Goal: Find specific page/section: Find specific page/section

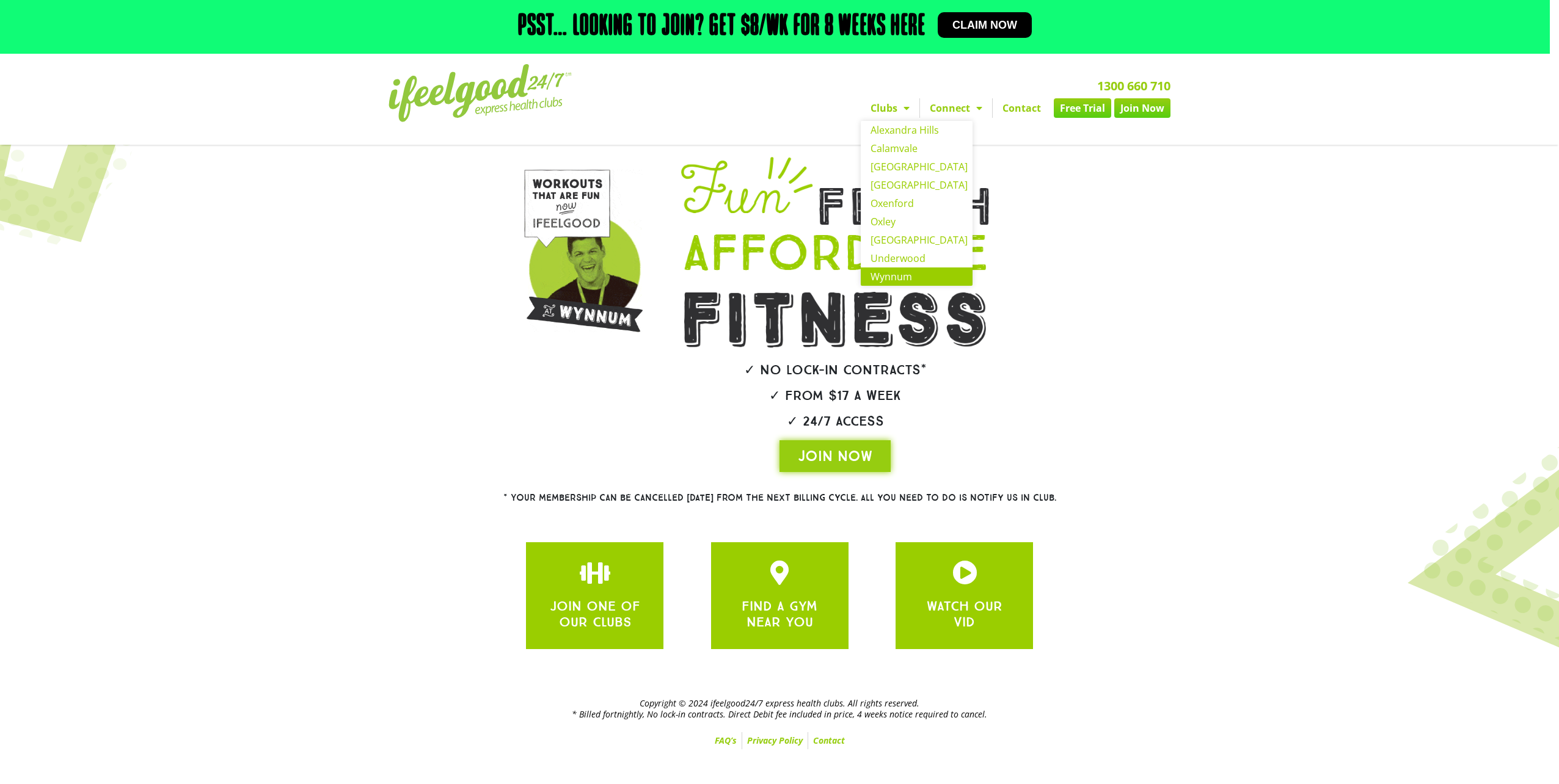
click at [907, 272] on link "Wynnum" at bounding box center [917, 277] width 112 height 18
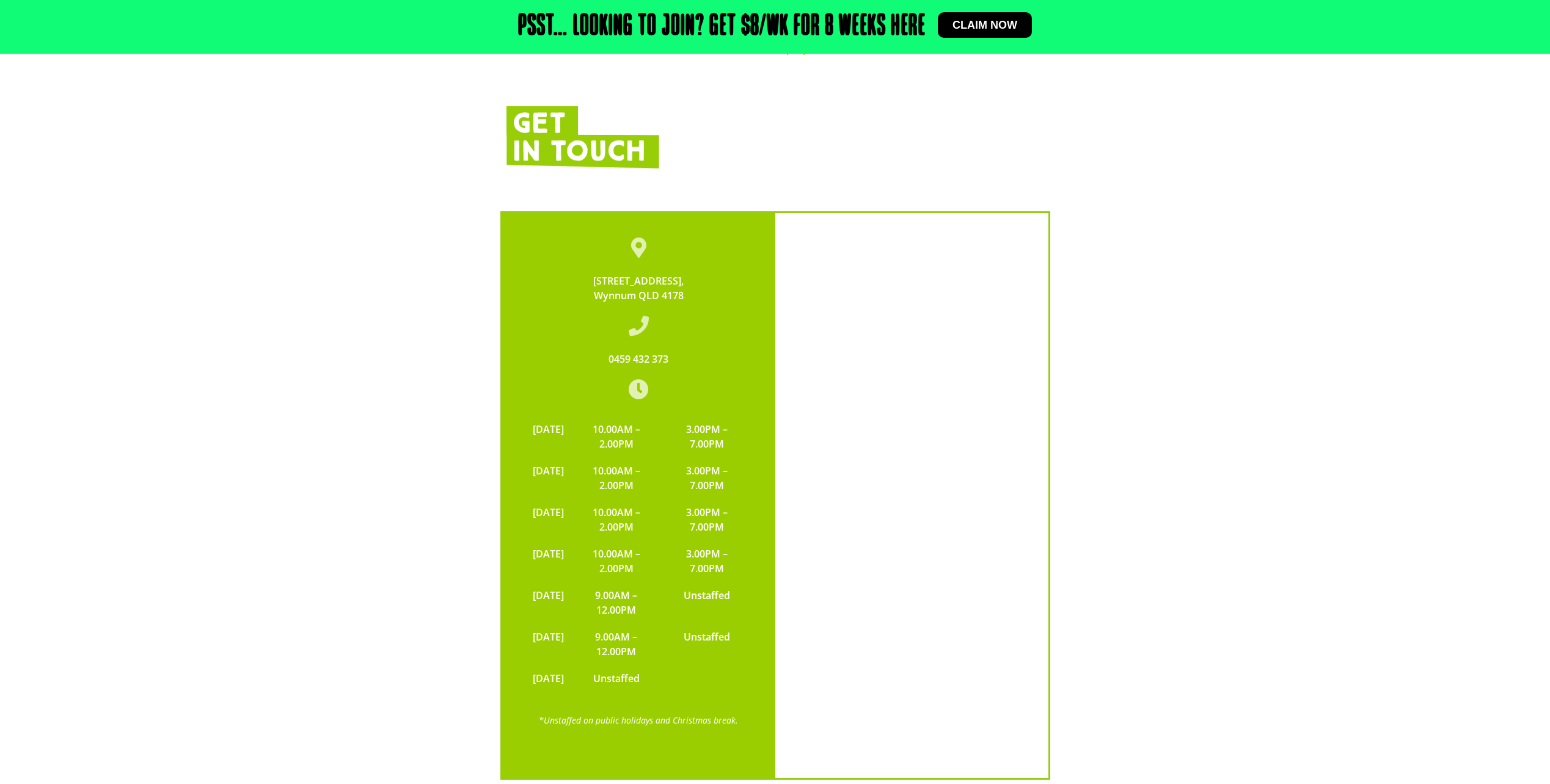
scroll to position [2504, 0]
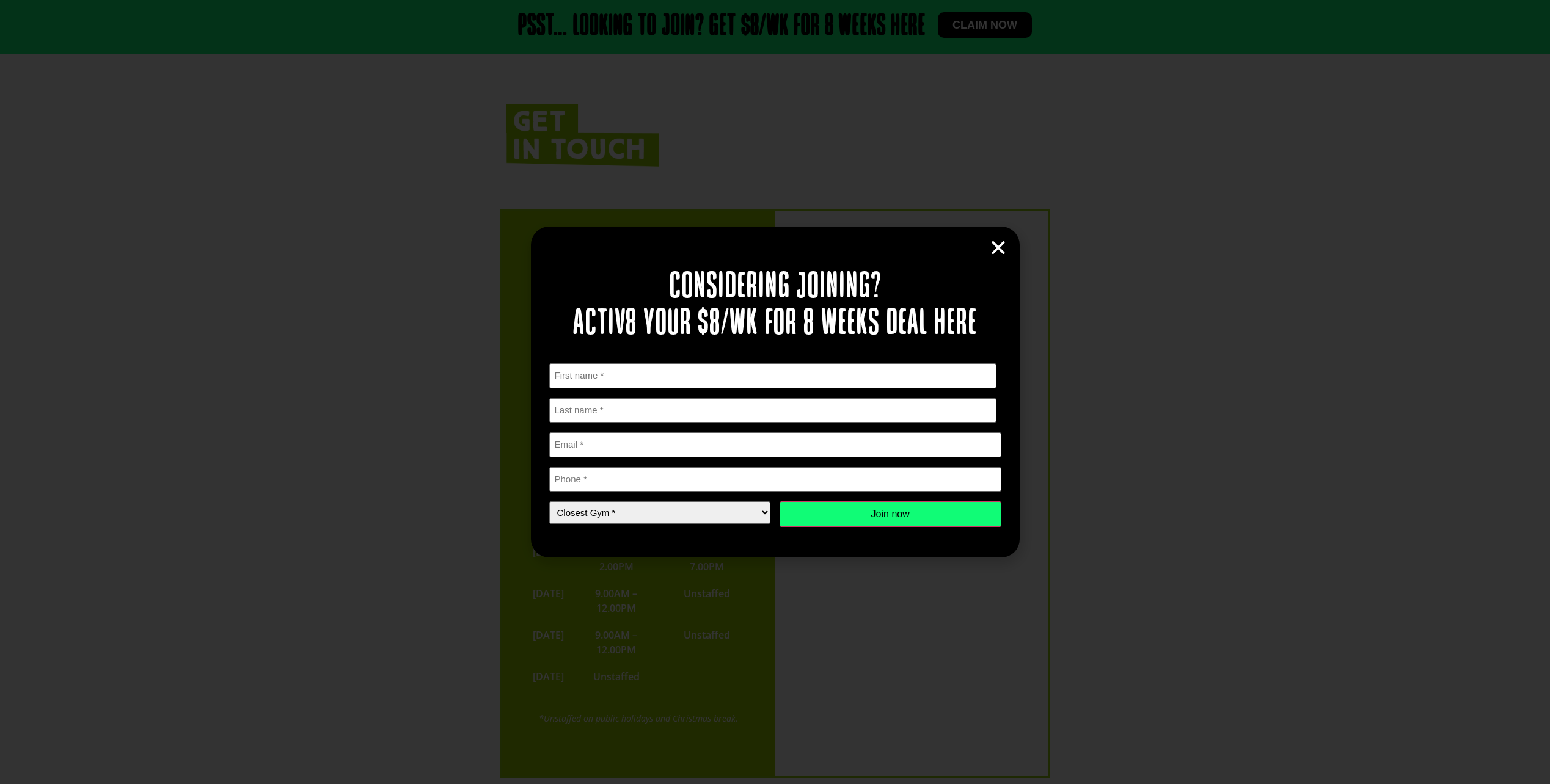
click at [989, 250] on icon "Close" at bounding box center [998, 248] width 18 height 18
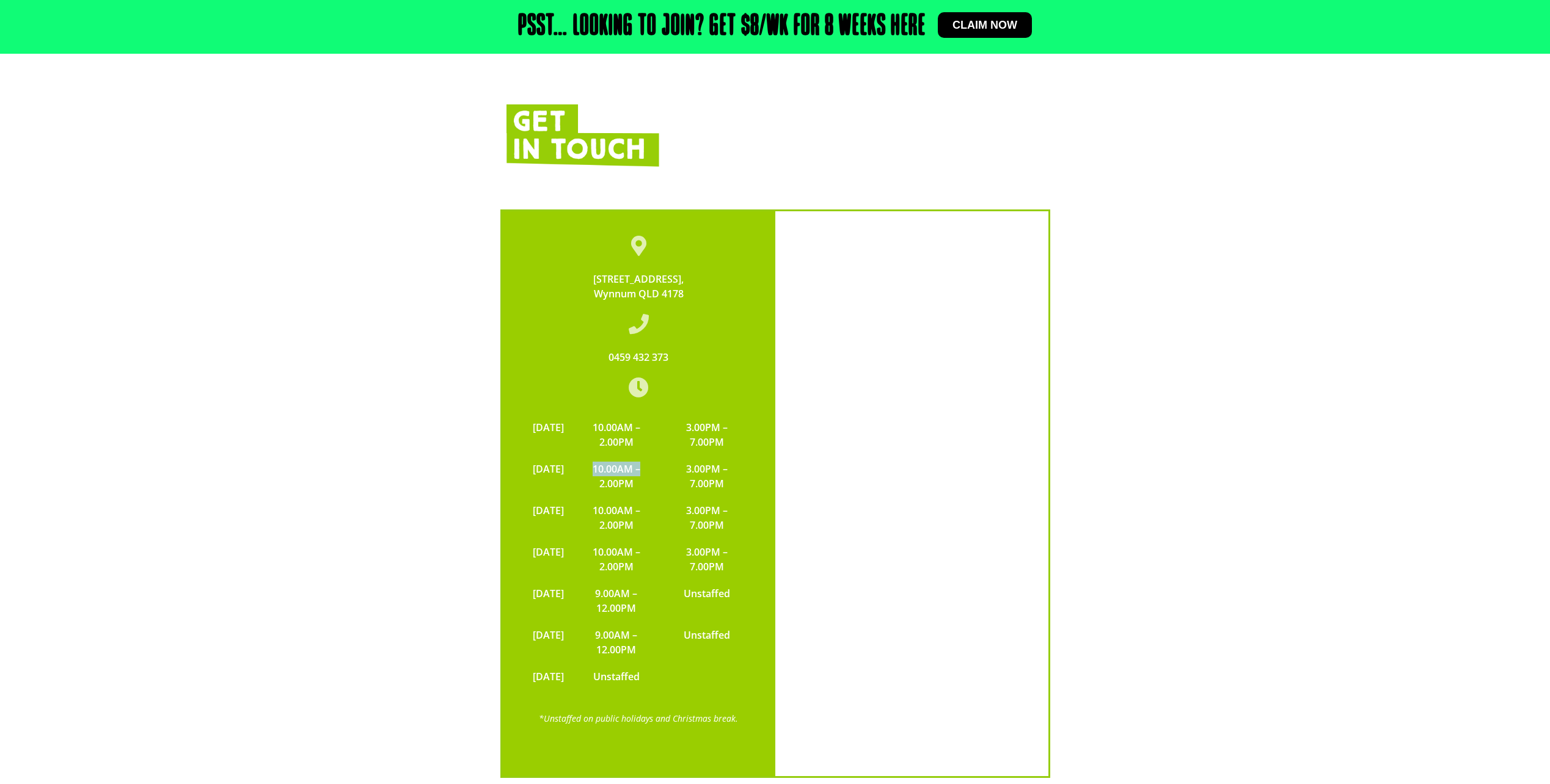
drag, startPoint x: 614, startPoint y: 407, endPoint x: 670, endPoint y: 411, distance: 56.1
click at [663, 456] on td "10.00AM – 2.00PM" at bounding box center [617, 476] width 93 height 41
drag, startPoint x: 667, startPoint y: 428, endPoint x: 606, endPoint y: 407, distance: 64.5
click at [606, 456] on td "10.00AM – 2.00PM" at bounding box center [617, 476] width 93 height 41
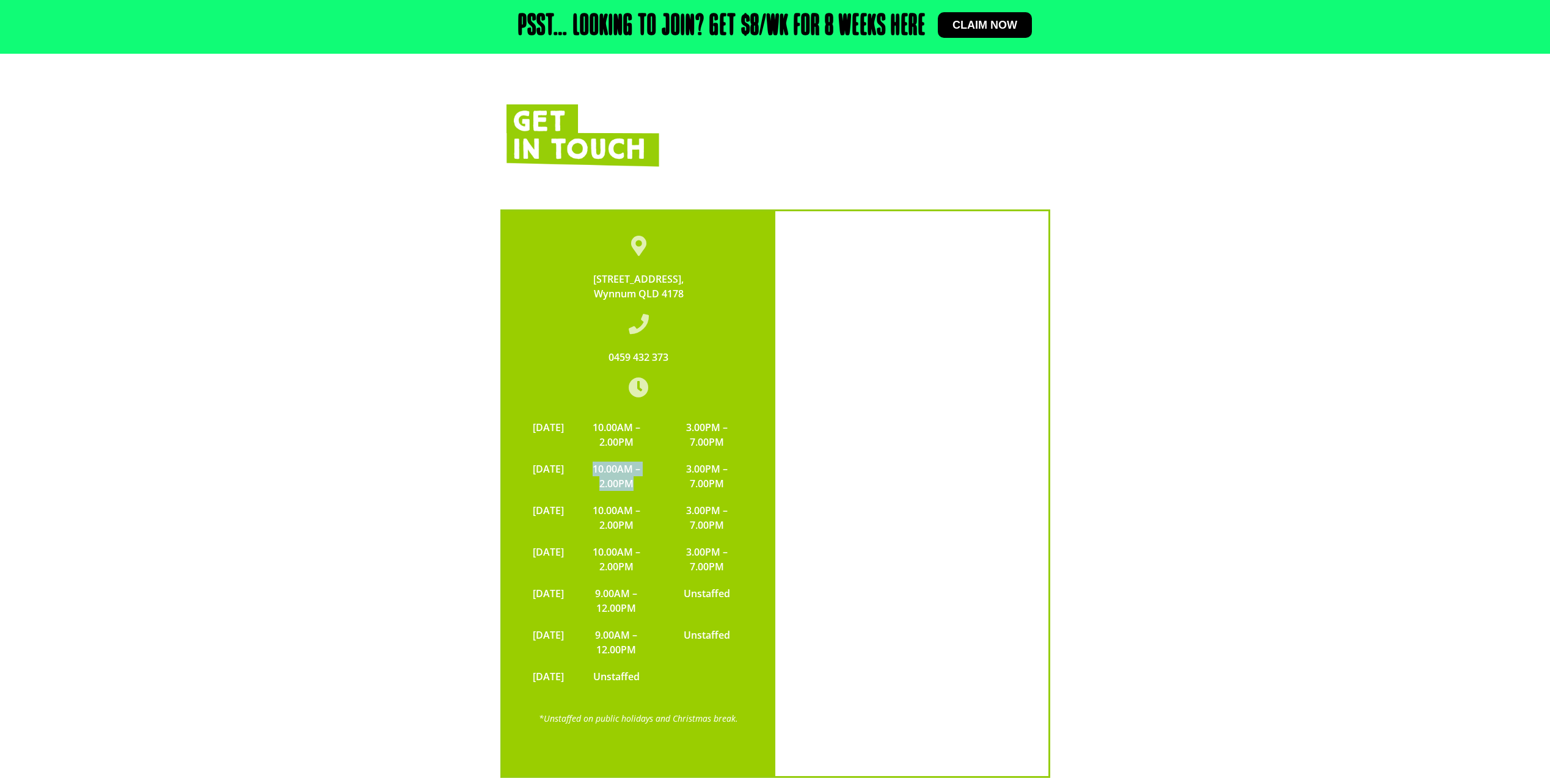
click at [606, 456] on td "10.00AM – 2.00PM" at bounding box center [617, 476] width 93 height 41
click at [607, 456] on td "10.00AM – 2.00PM" at bounding box center [617, 476] width 93 height 41
drag, startPoint x: 614, startPoint y: 405, endPoint x: 670, endPoint y: 415, distance: 56.9
click at [663, 456] on td "10.00AM – 2.00PM" at bounding box center [617, 476] width 93 height 41
drag, startPoint x: 670, startPoint y: 415, endPoint x: 664, endPoint y: 421, distance: 8.5
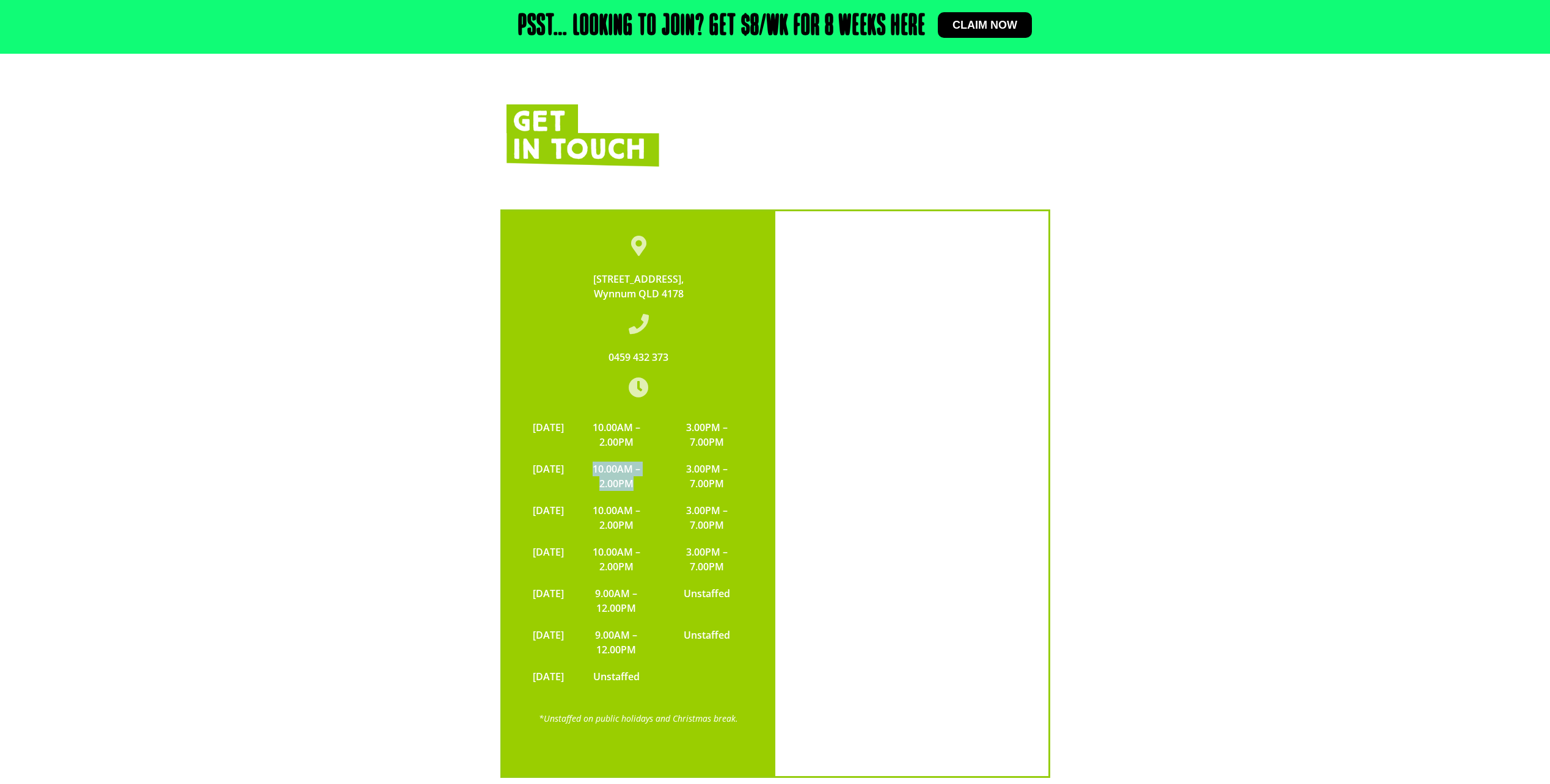
click at [663, 456] on td "10.00AM – 2.00PM" at bounding box center [617, 476] width 93 height 41
